Goal: Information Seeking & Learning: Learn about a topic

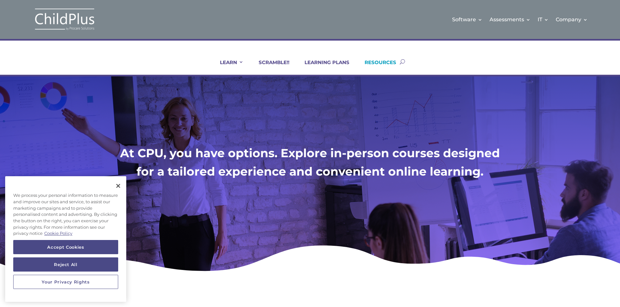
click at [386, 62] on link "RESOURCES" at bounding box center [376, 66] width 40 height 15
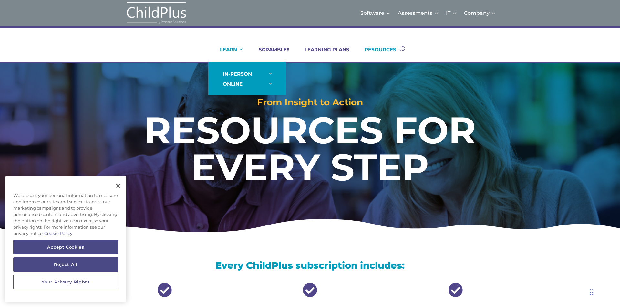
click at [239, 48] on link "LEARN" at bounding box center [228, 53] width 32 height 15
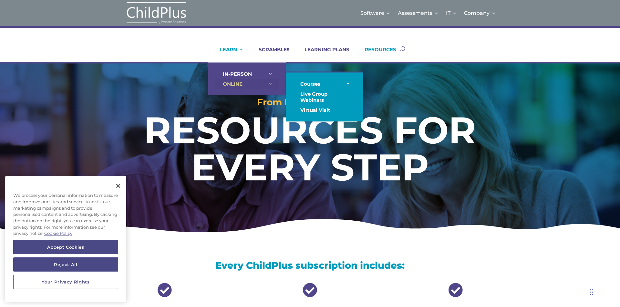
click at [223, 84] on link "ONLINE" at bounding box center [247, 84] width 65 height 10
